Goal: Navigation & Orientation: Find specific page/section

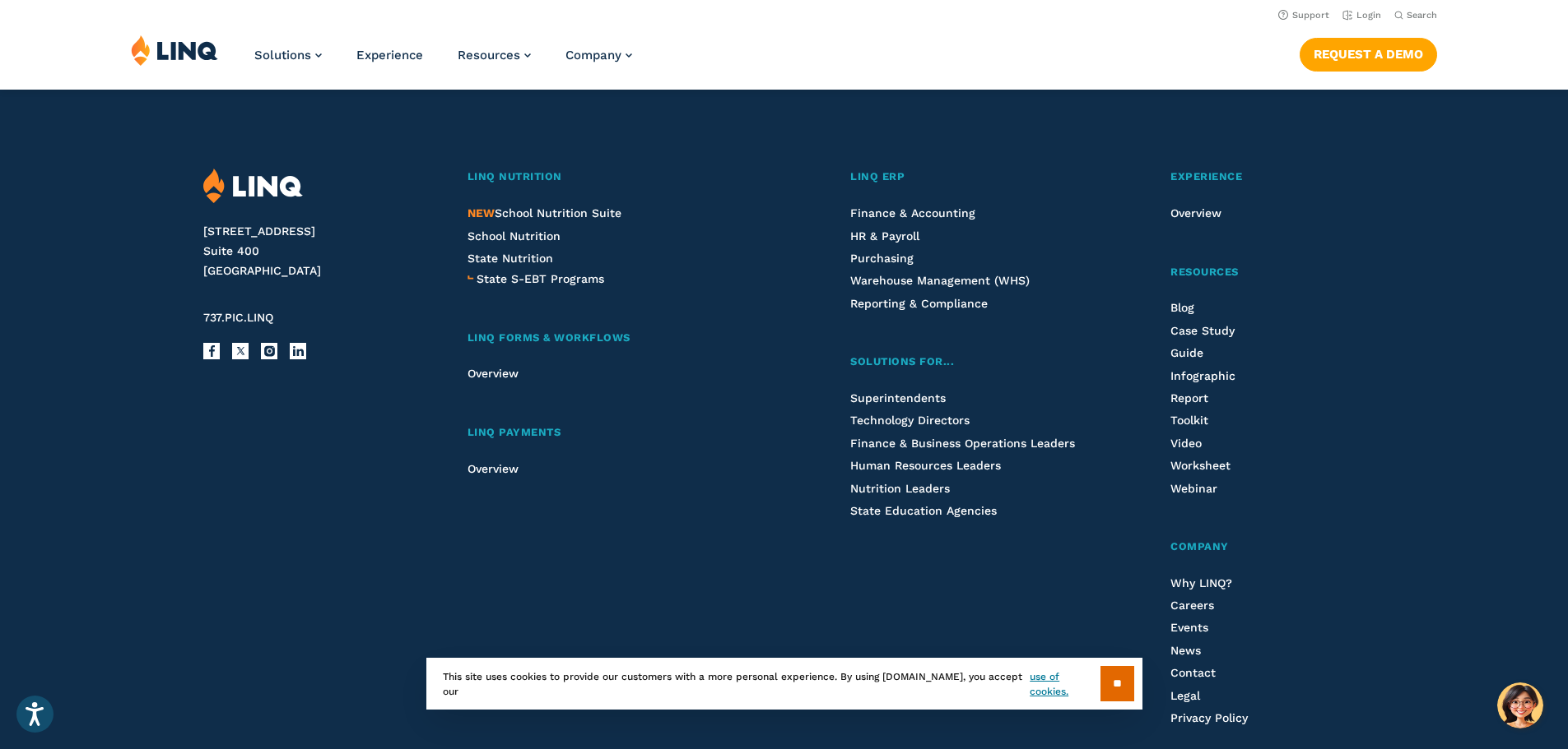
scroll to position [4396, 0]
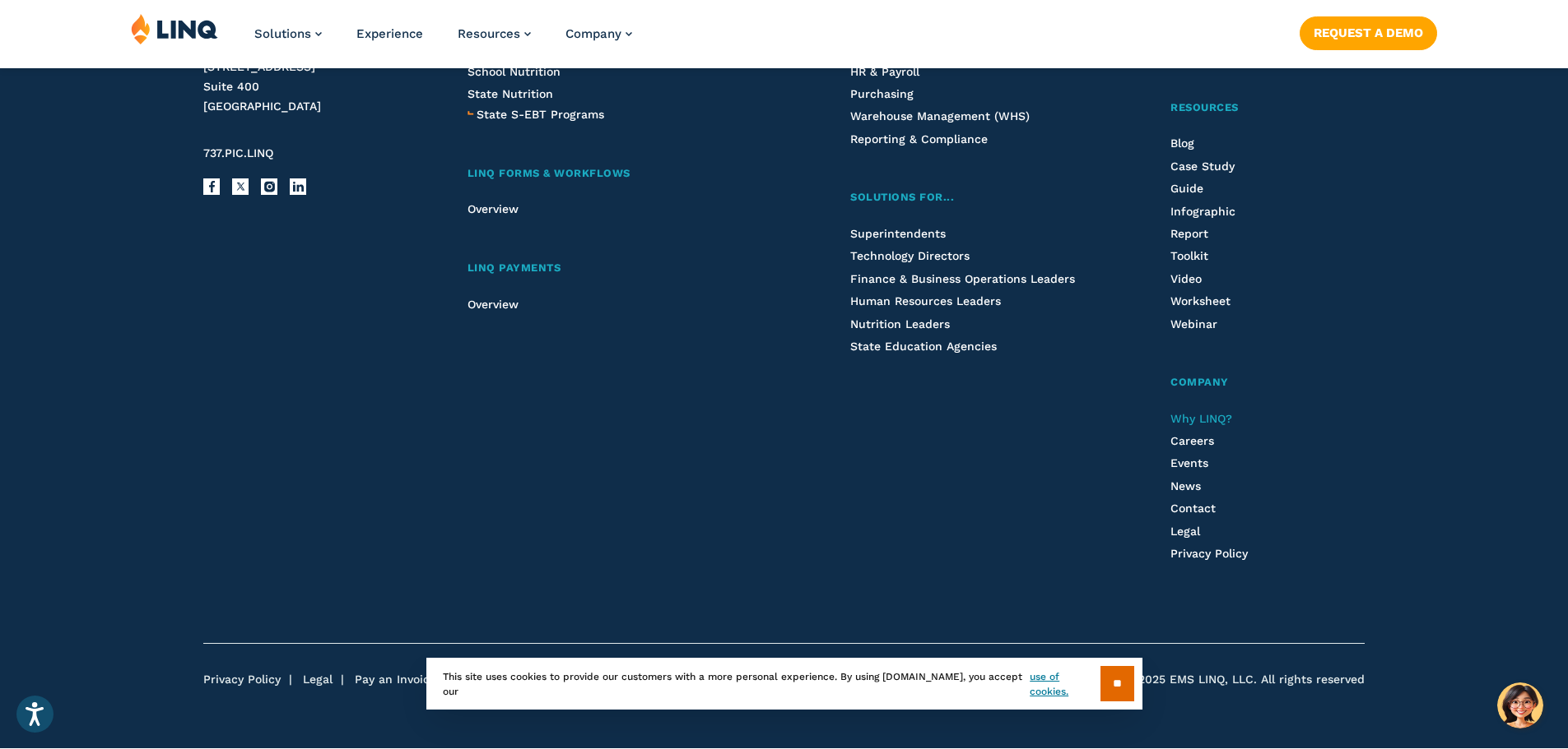
click at [1219, 418] on span "Why LINQ?" at bounding box center [1202, 419] width 62 height 13
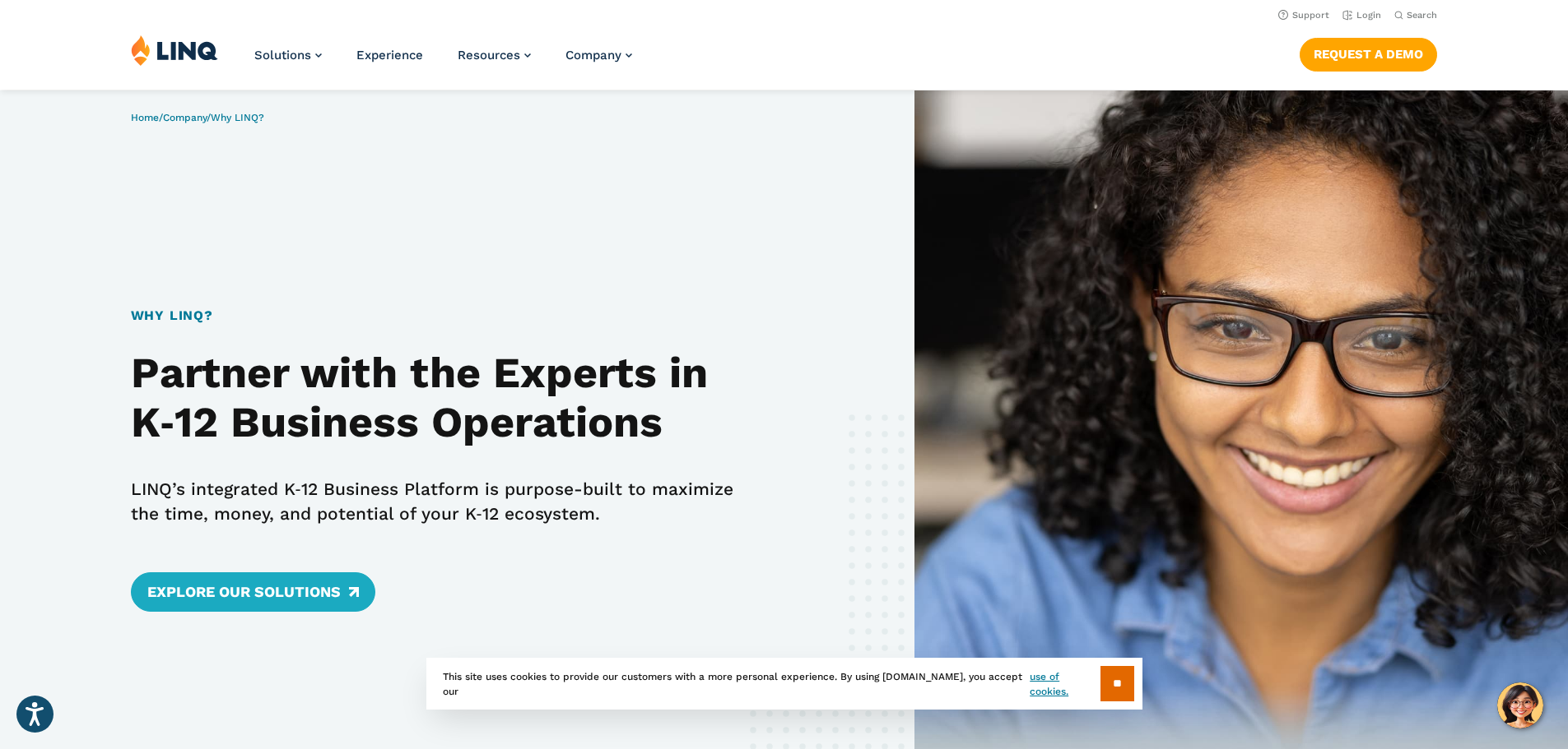
click at [163, 53] on img at bounding box center [175, 50] width 87 height 31
